Goal: Find specific page/section: Find specific page/section

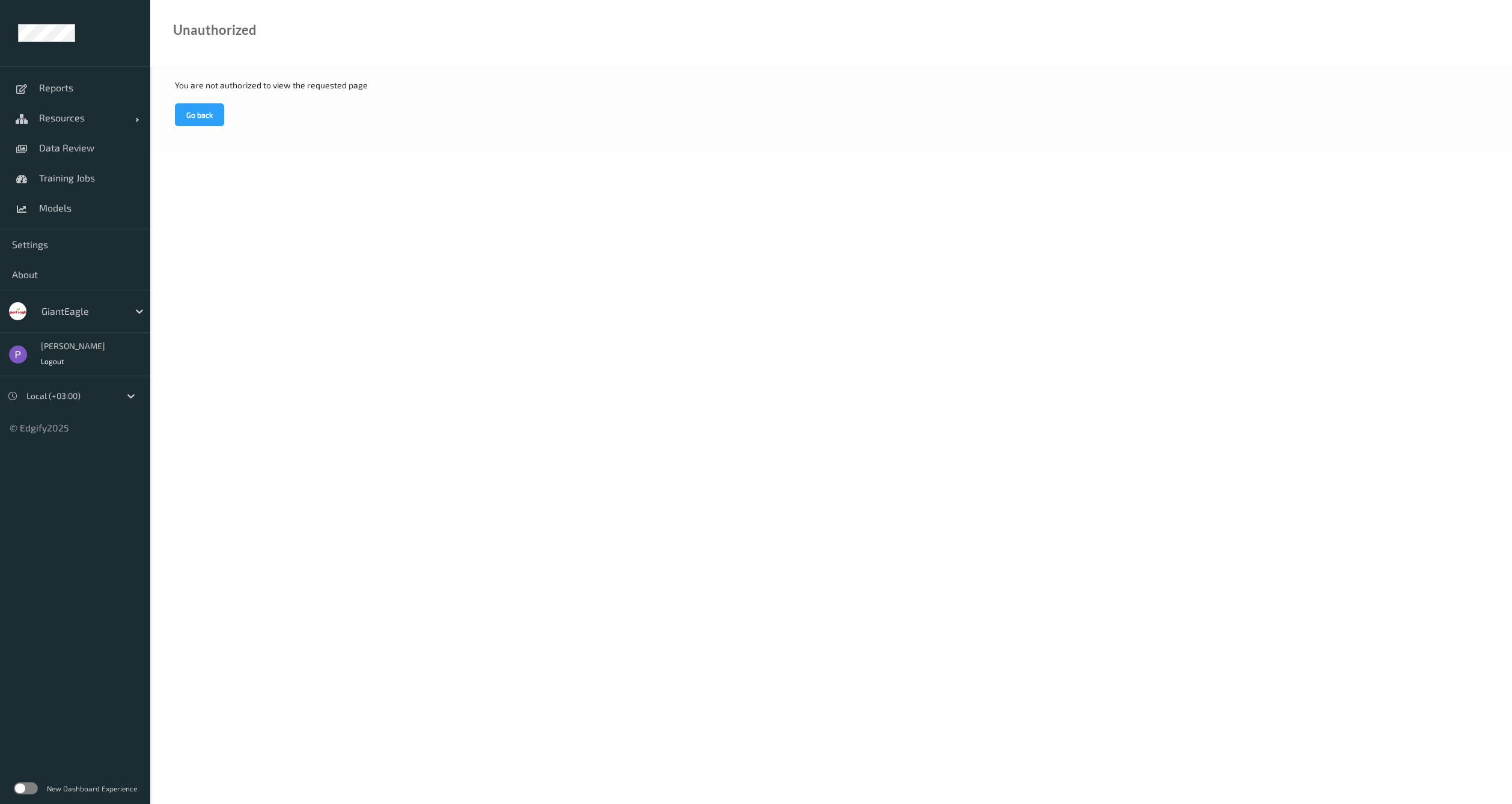
click at [94, 306] on div at bounding box center [82, 311] width 81 height 14
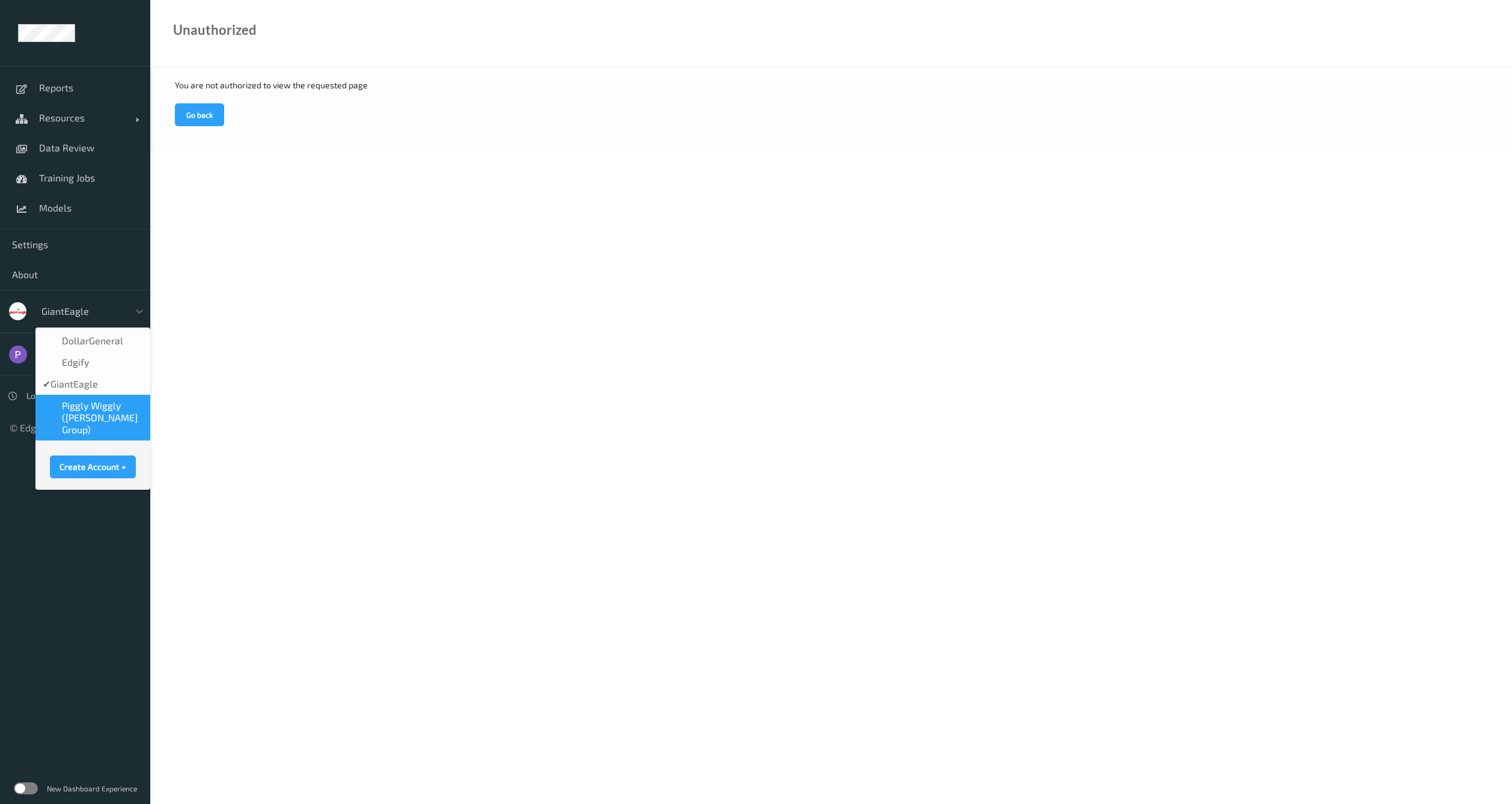
click at [101, 402] on span "Piggly Wiggly ([PERSON_NAME] Group)" at bounding box center [103, 417] width 81 height 36
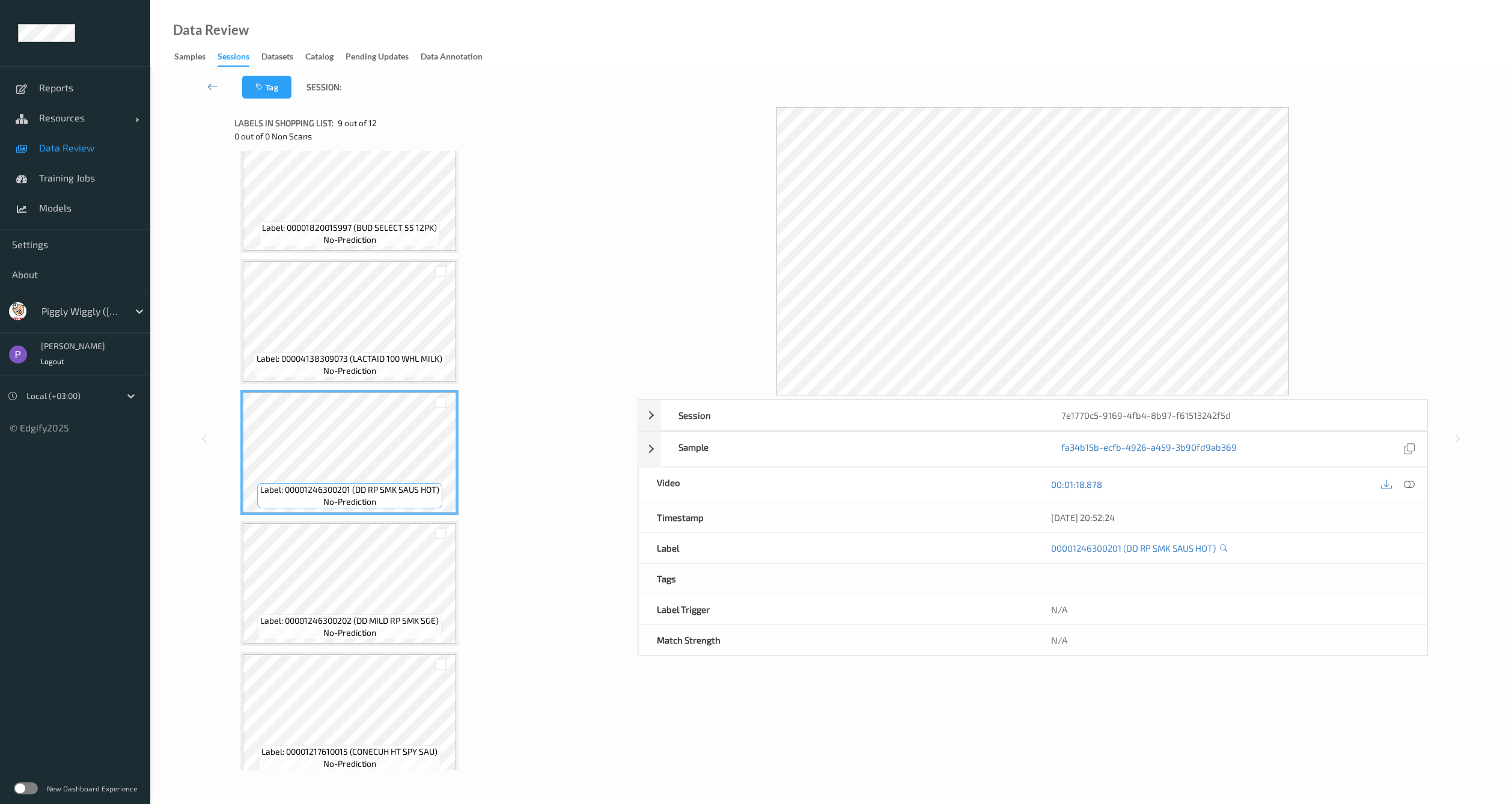
scroll to position [813, 0]
click at [345, 366] on span "no-prediction" at bounding box center [349, 372] width 53 height 12
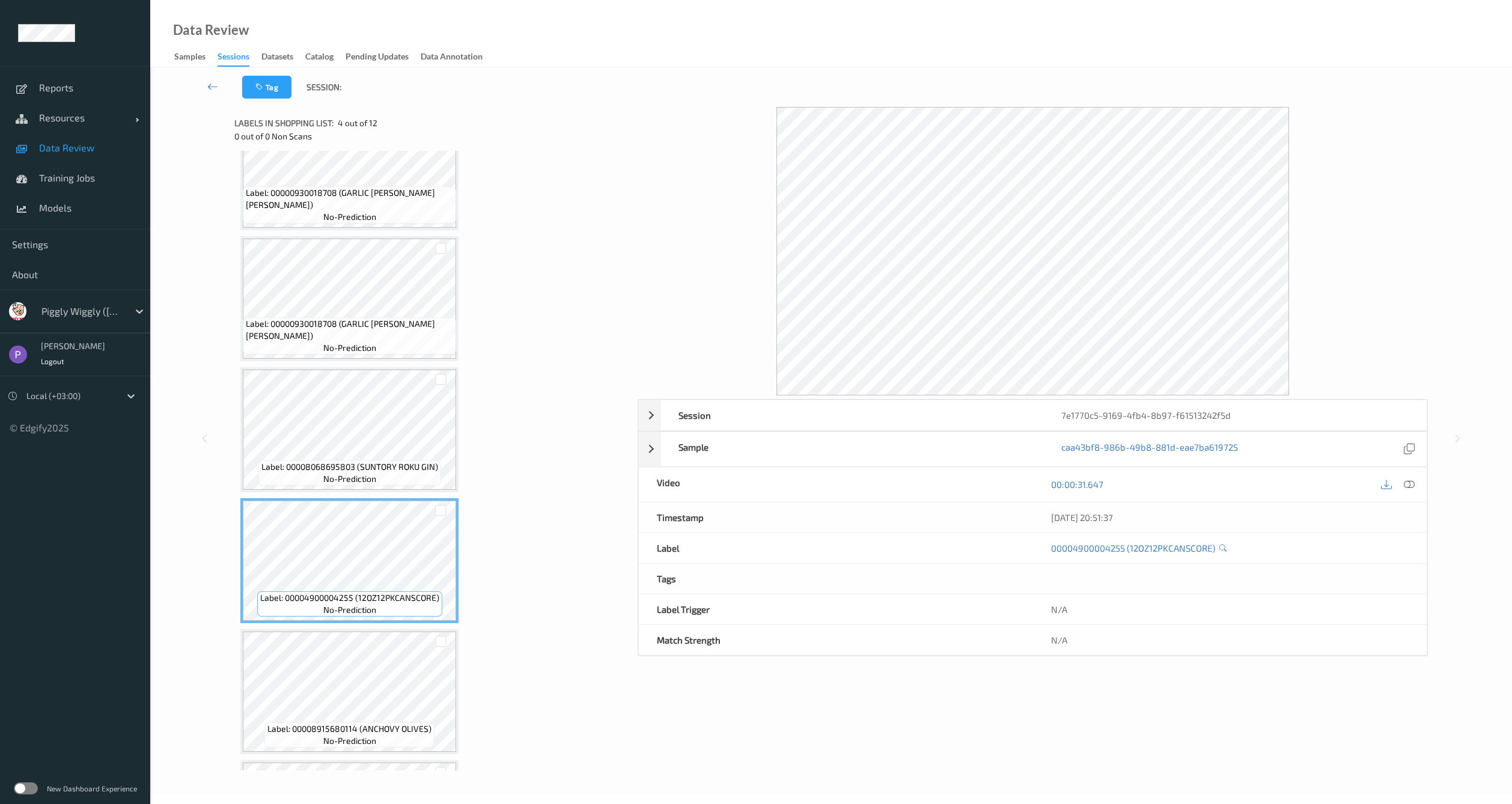
scroll to position [0, 0]
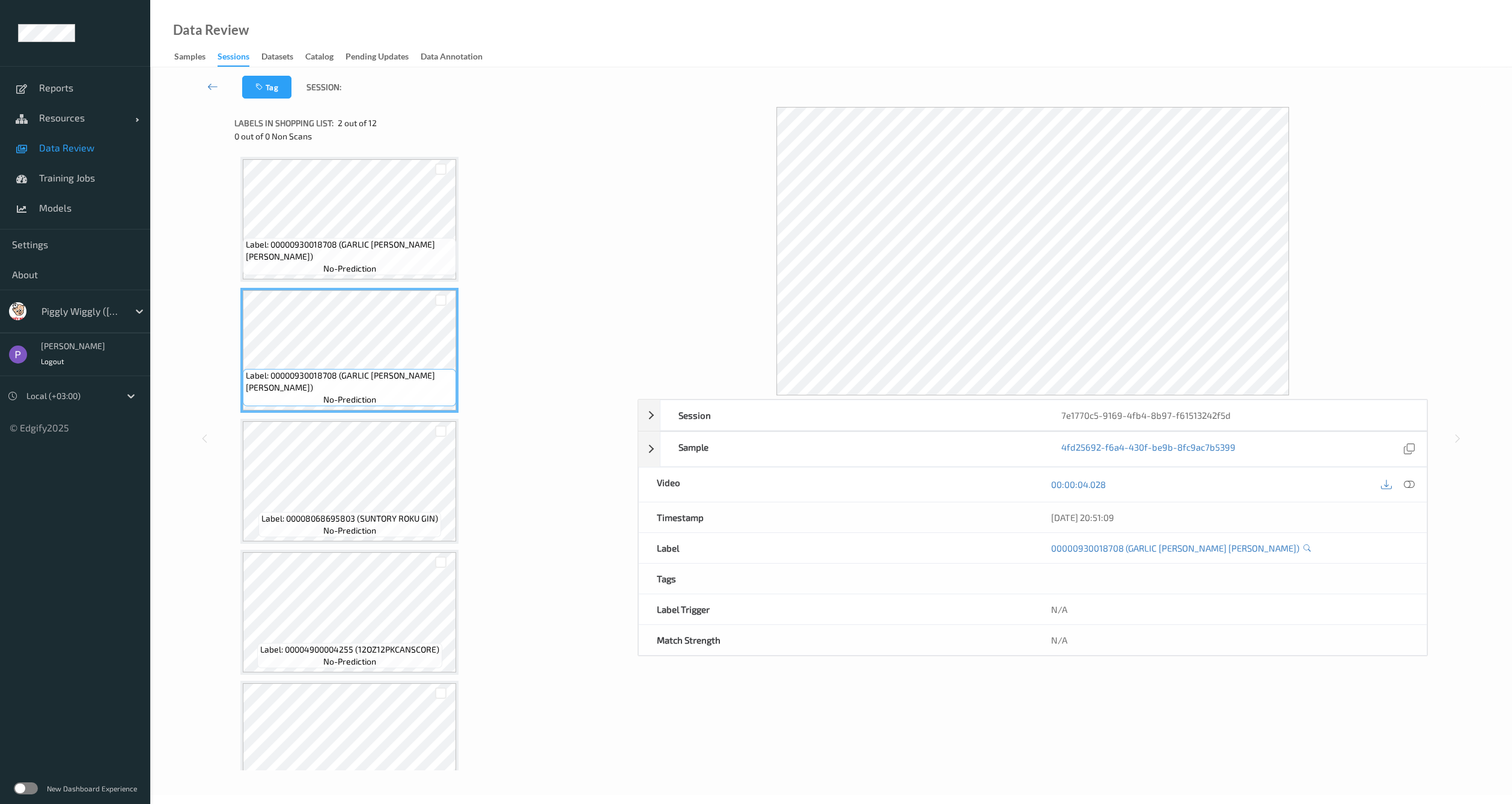
click at [352, 419] on div "Label: 00008068695803 (SUNTORY ROKU GIN) no-prediction" at bounding box center [349, 480] width 218 height 125
